Goal: Information Seeking & Learning: Find specific page/section

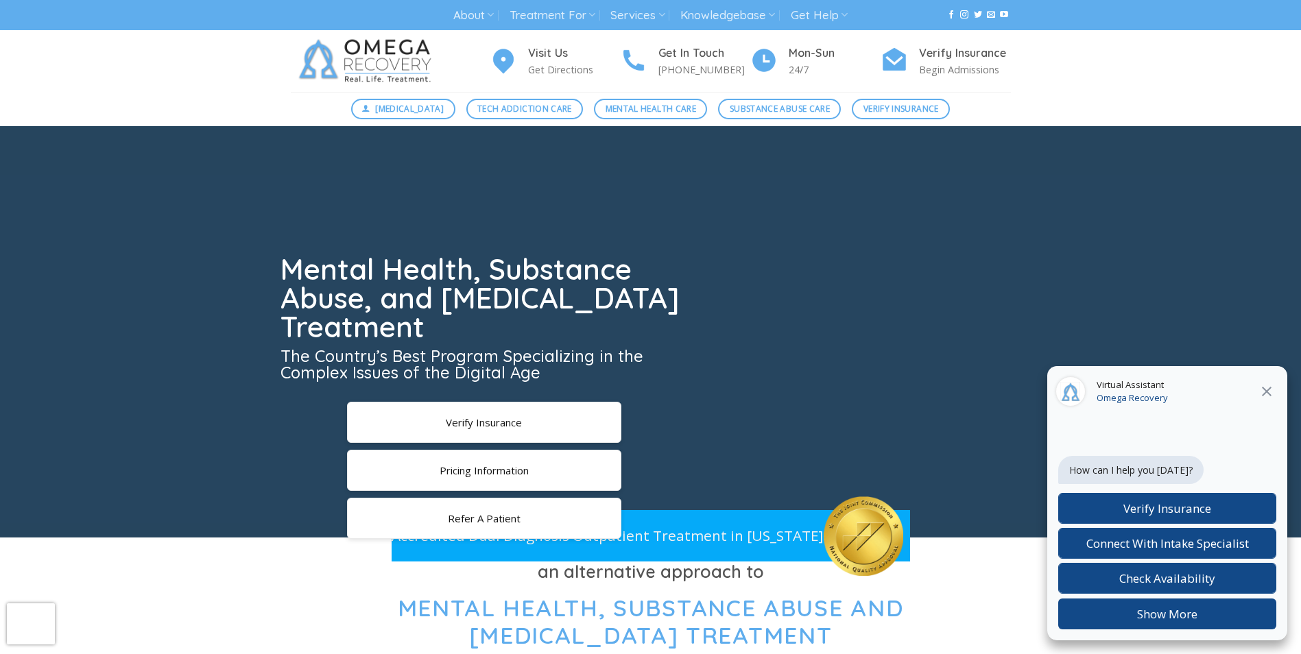
click at [1263, 386] on icon "Close" at bounding box center [1266, 391] width 16 height 16
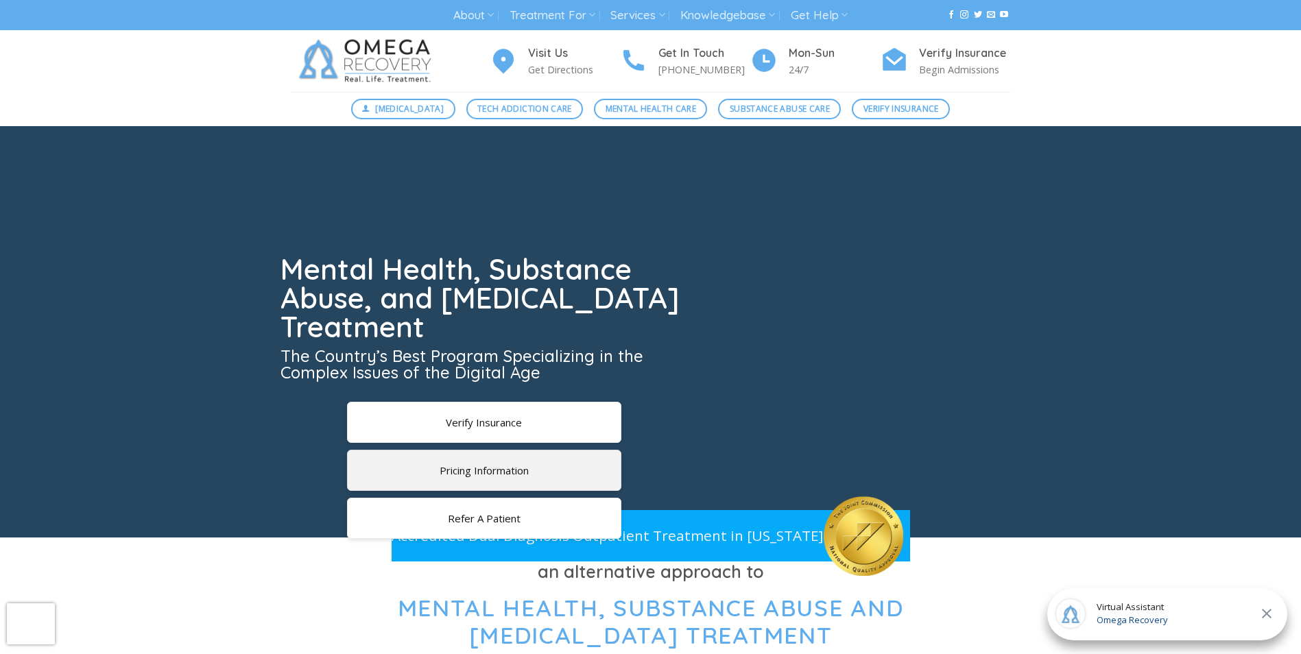
click at [458, 463] on span "Pricing Information" at bounding box center [483, 470] width 89 height 14
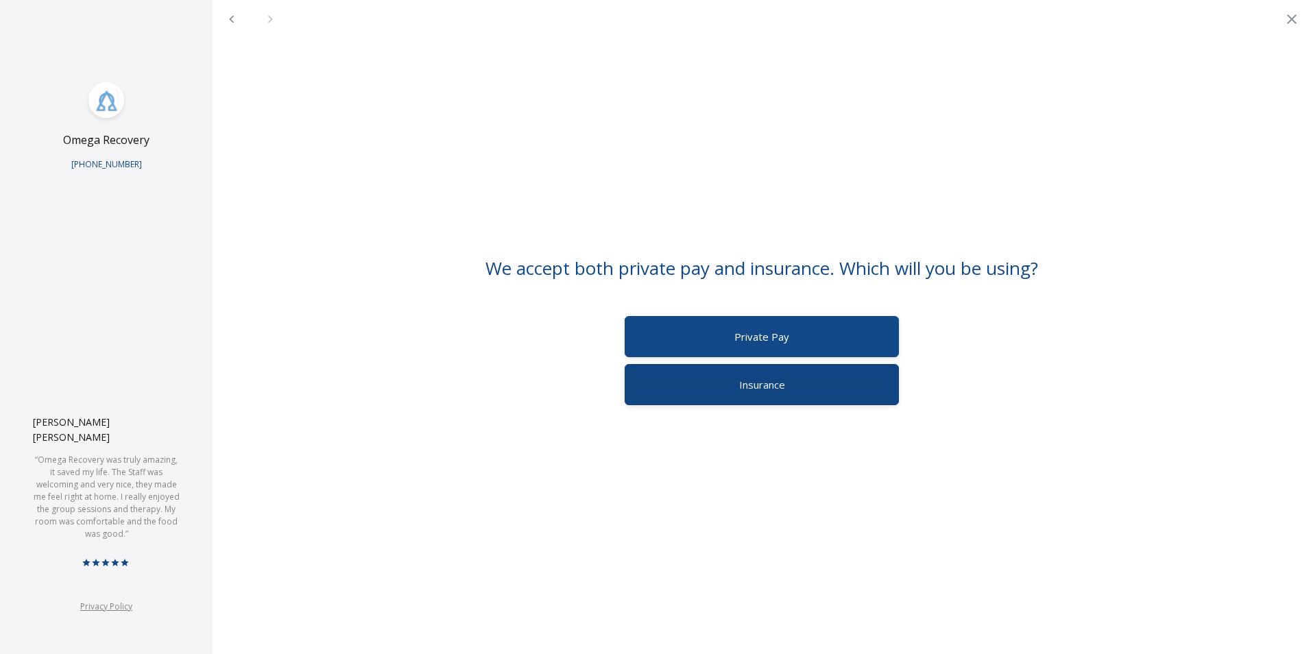
click at [740, 381] on span "Insurance" at bounding box center [762, 385] width 46 height 14
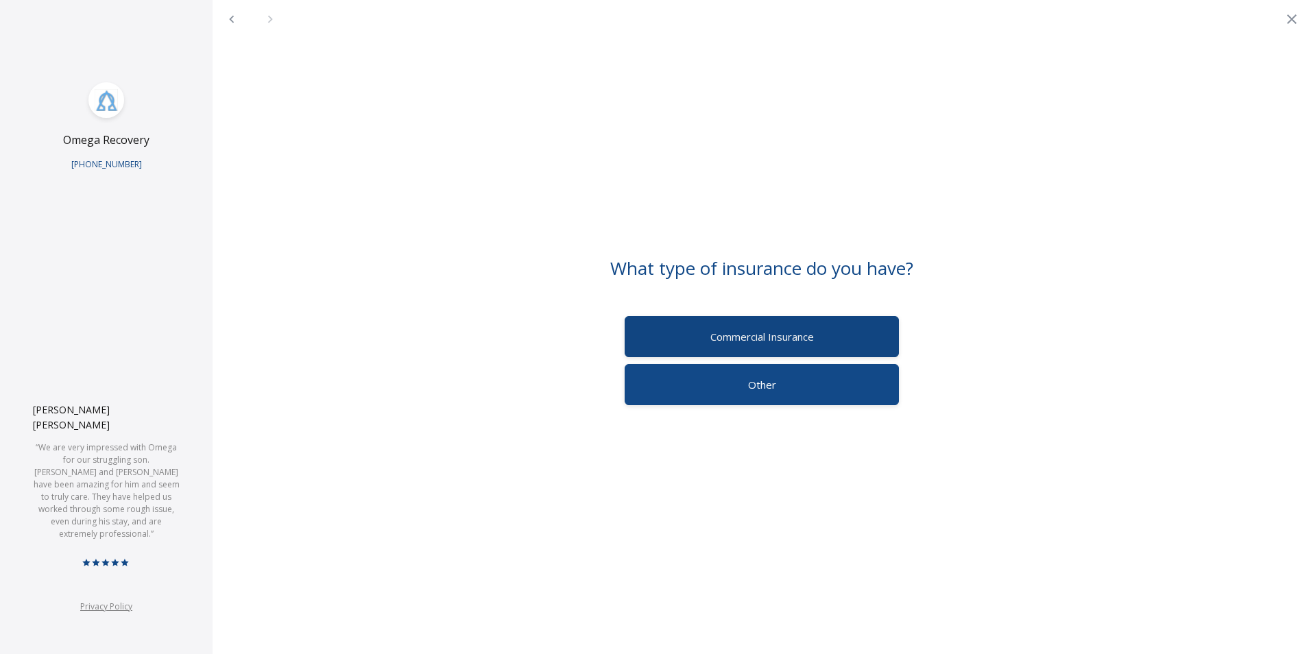
click at [777, 339] on span "Commercial Insurance" at bounding box center [762, 337] width 104 height 14
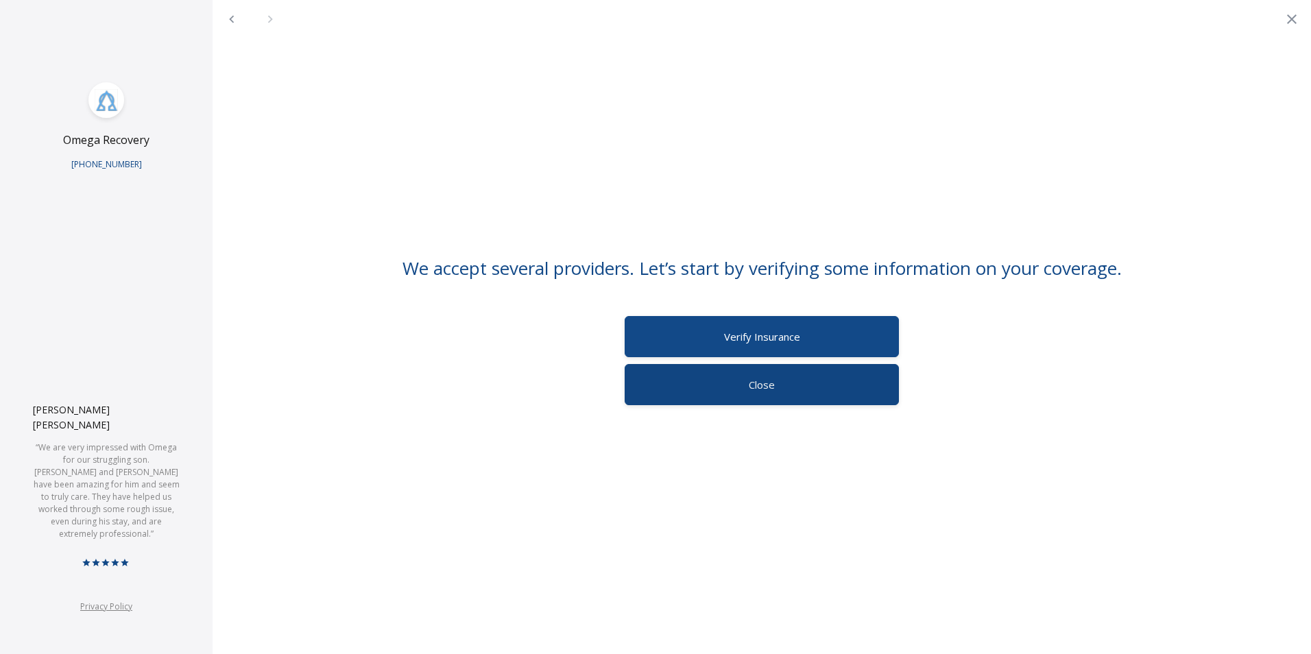
click at [814, 396] on div "Close" at bounding box center [762, 384] width 274 height 41
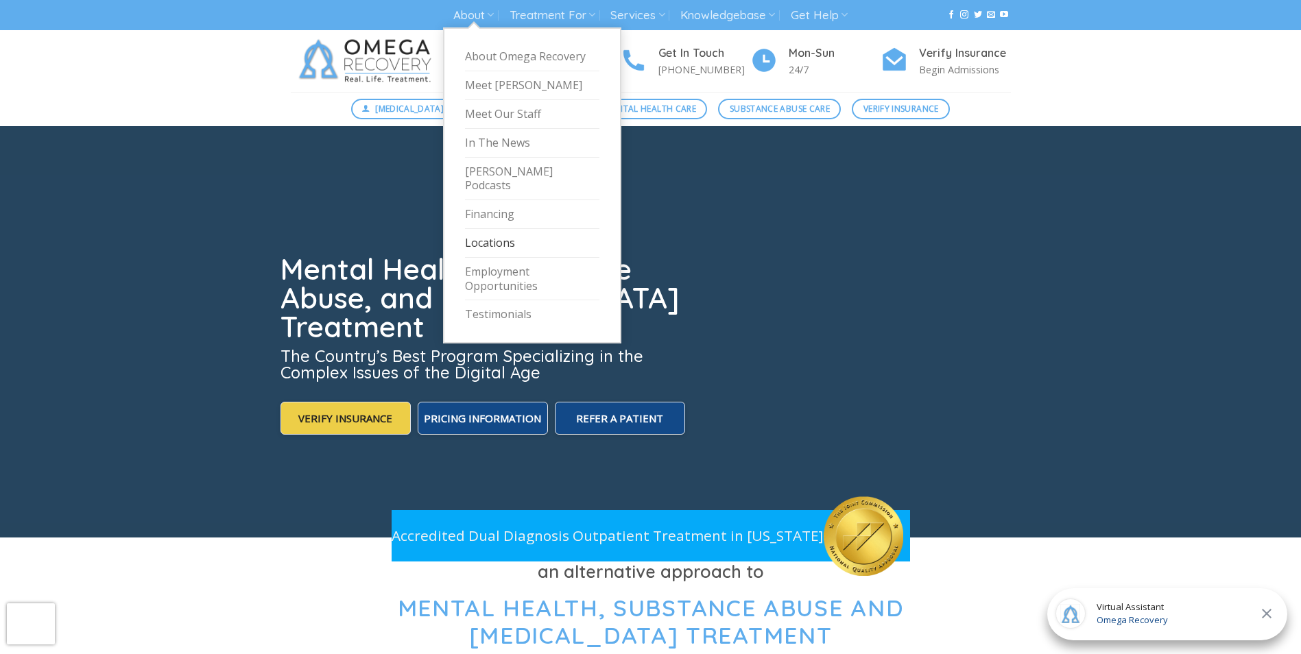
click at [489, 229] on link "Locations" at bounding box center [532, 243] width 134 height 29
